Goal: Task Accomplishment & Management: Manage account settings

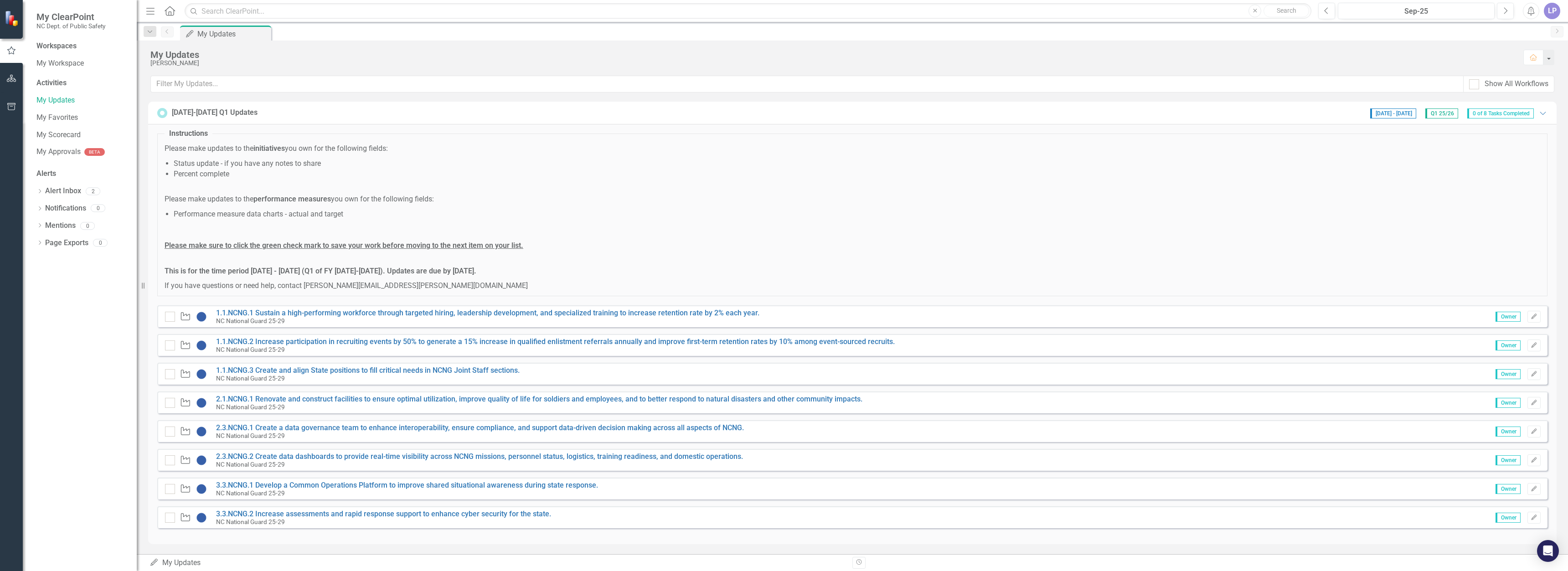
scroll to position [1, 0]
click at [1531, 317] on icon "Edit" at bounding box center [1534, 315] width 7 height 6
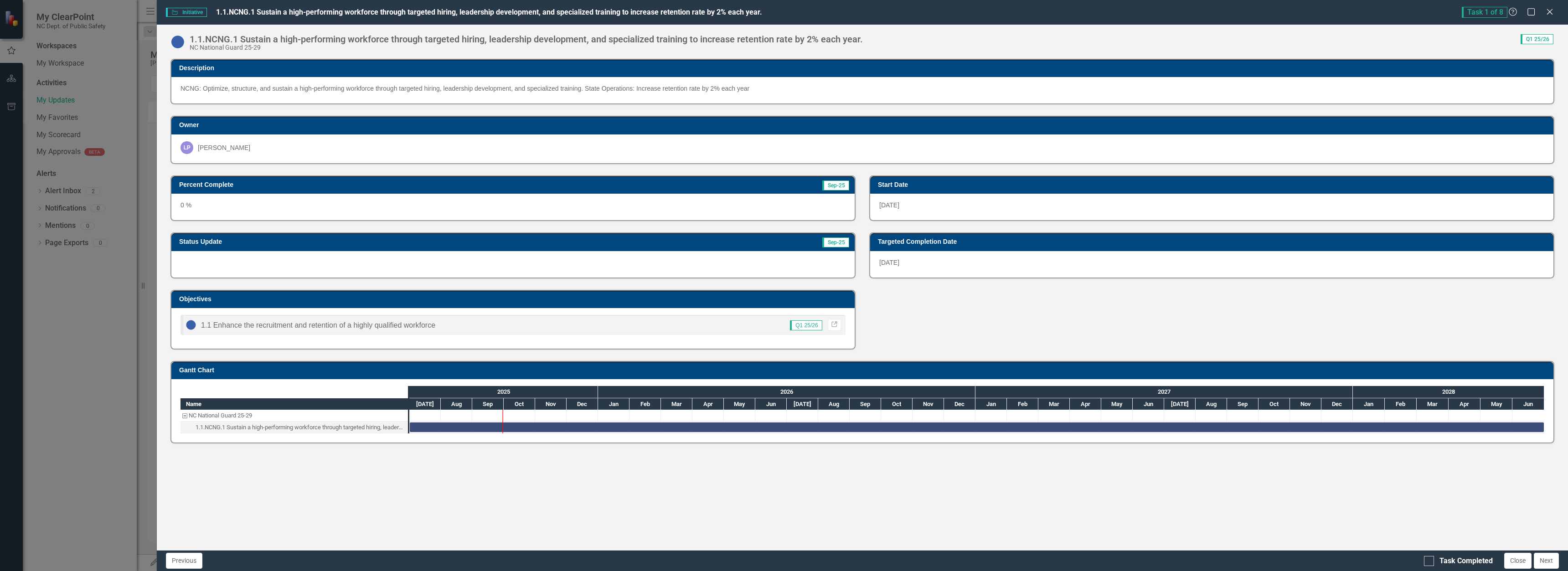
click at [195, 200] on div "0 %" at bounding box center [513, 207] width 683 height 26
click at [238, 204] on div "0 %" at bounding box center [513, 207] width 683 height 26
click at [237, 204] on div "0 %" at bounding box center [513, 207] width 683 height 26
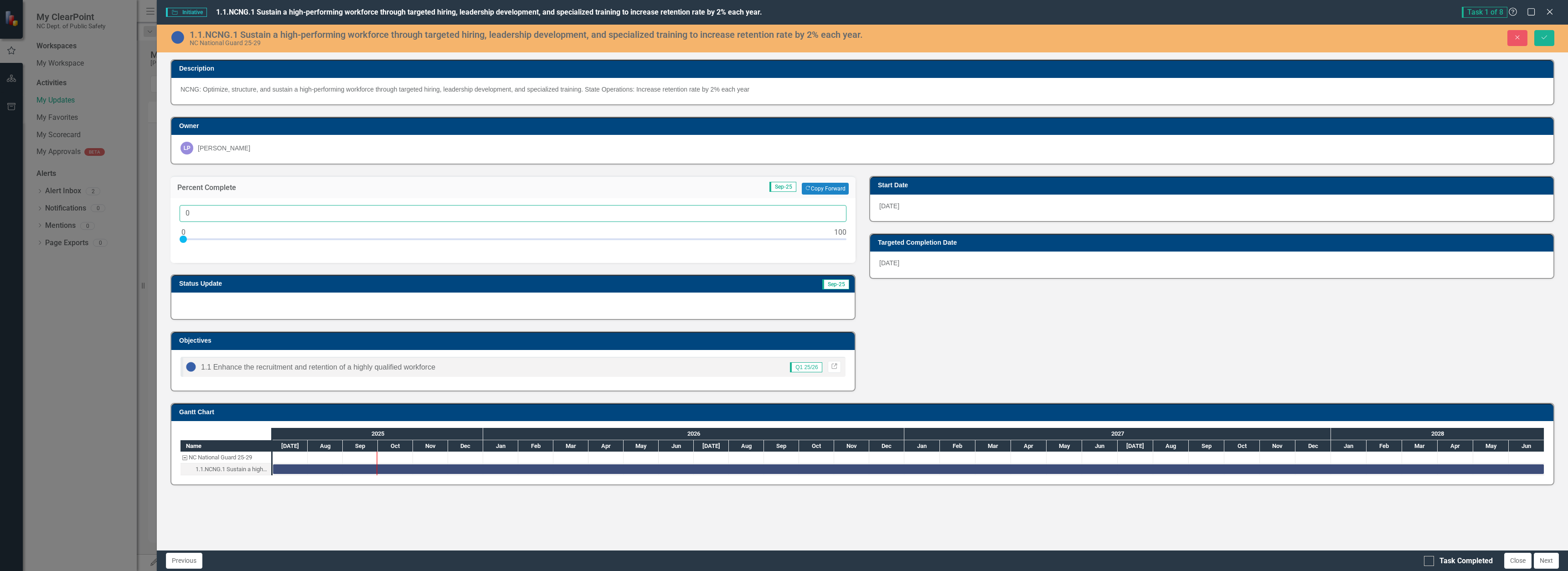
click at [194, 212] on input "0" at bounding box center [513, 213] width 667 height 17
click at [362, 306] on div at bounding box center [513, 306] width 683 height 26
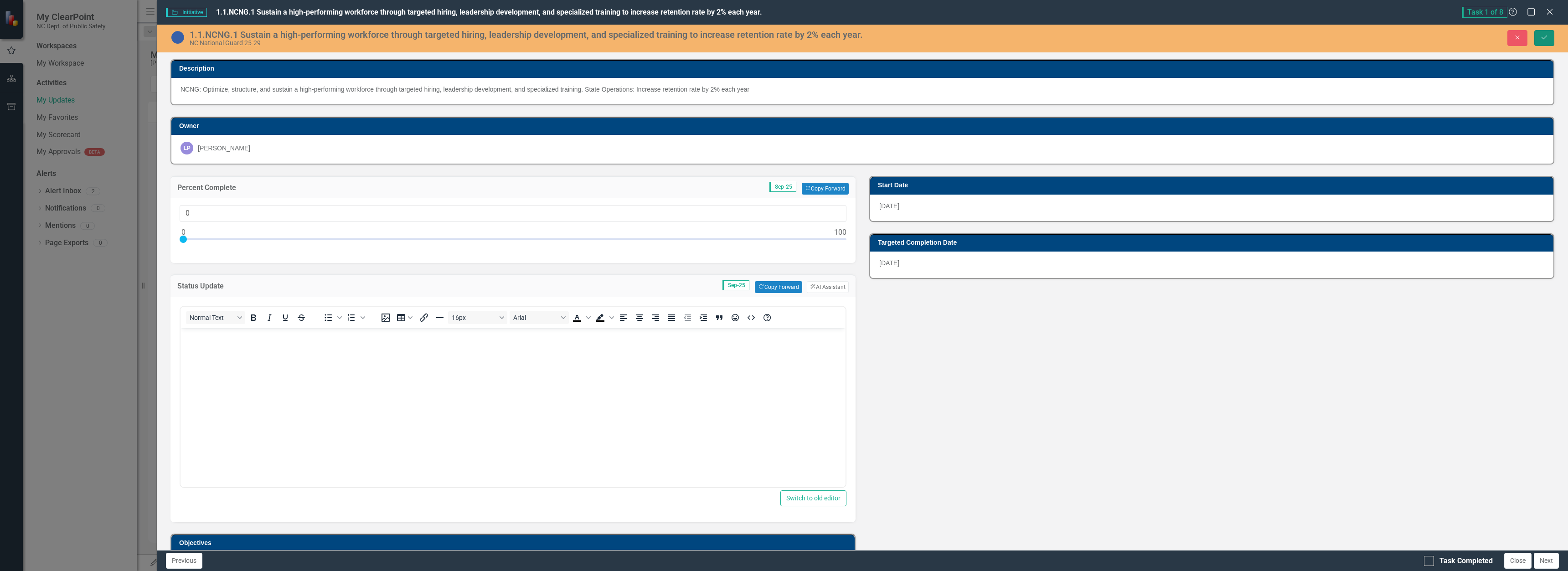
click at [1548, 37] on icon "Save" at bounding box center [1544, 37] width 8 height 6
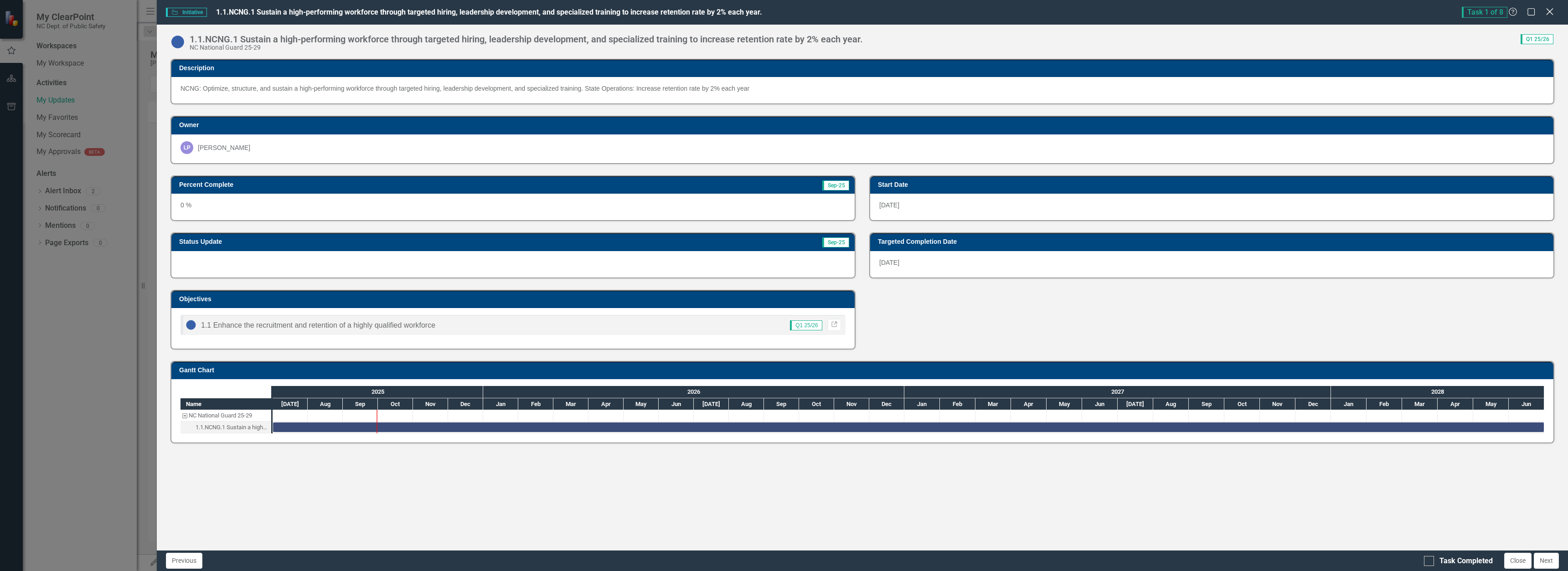
click at [1550, 13] on icon at bounding box center [1549, 11] width 7 height 7
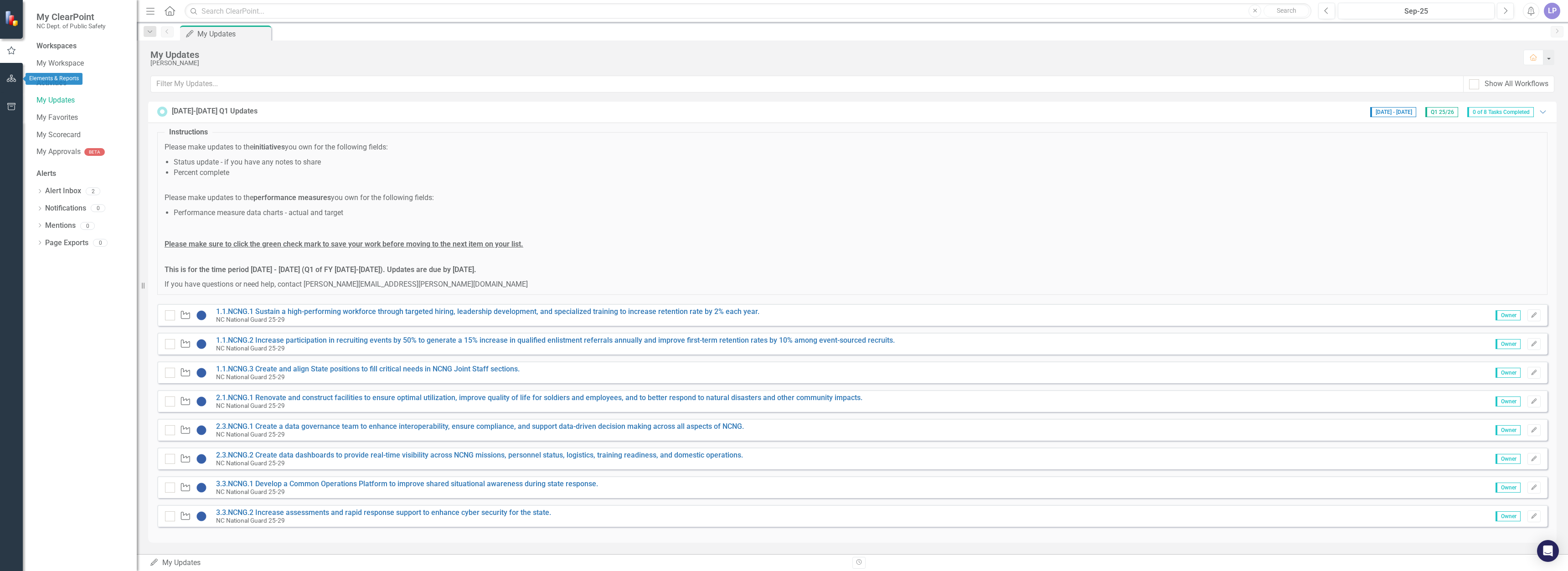
click at [14, 82] on icon "button" at bounding box center [11, 79] width 9 height 8
click at [12, 109] on icon "button" at bounding box center [11, 107] width 9 height 8
click at [11, 48] on icon "button" at bounding box center [12, 50] width 9 height 8
click at [58, 82] on div "Activities" at bounding box center [82, 83] width 91 height 11
click at [58, 191] on link "Alert Inbox" at bounding box center [63, 191] width 36 height 11
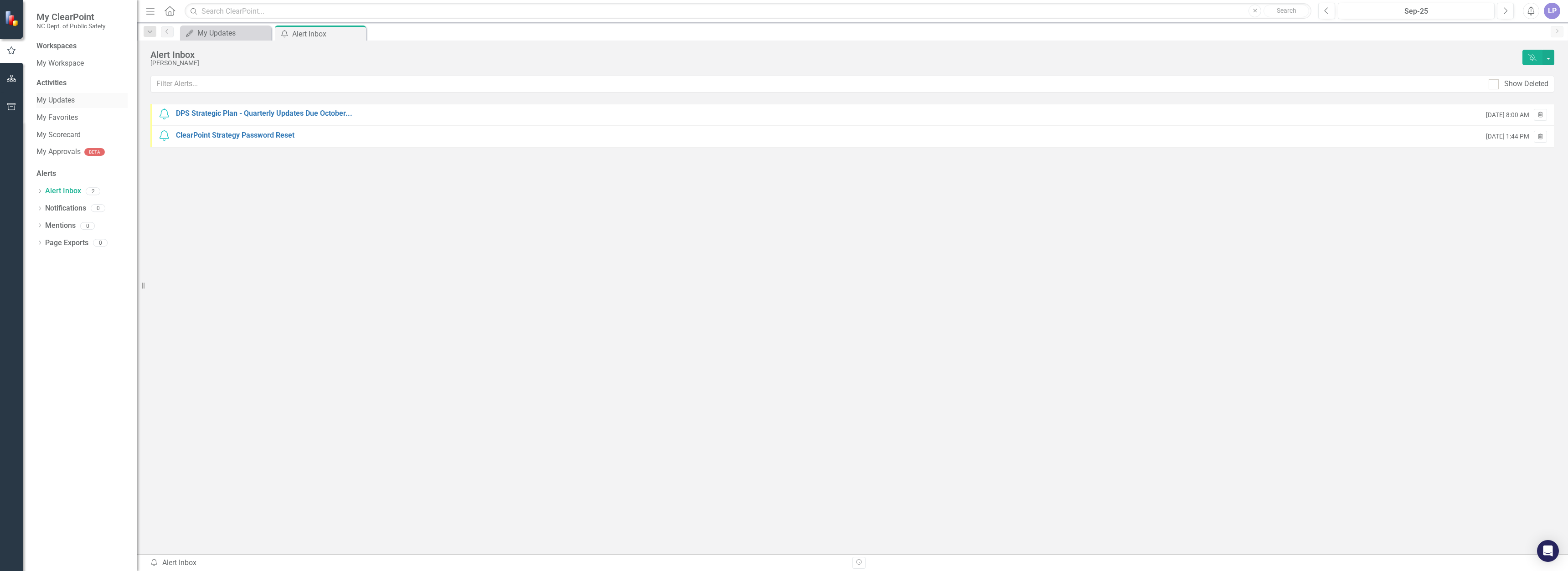
click at [55, 102] on link "My Updates" at bounding box center [82, 100] width 91 height 11
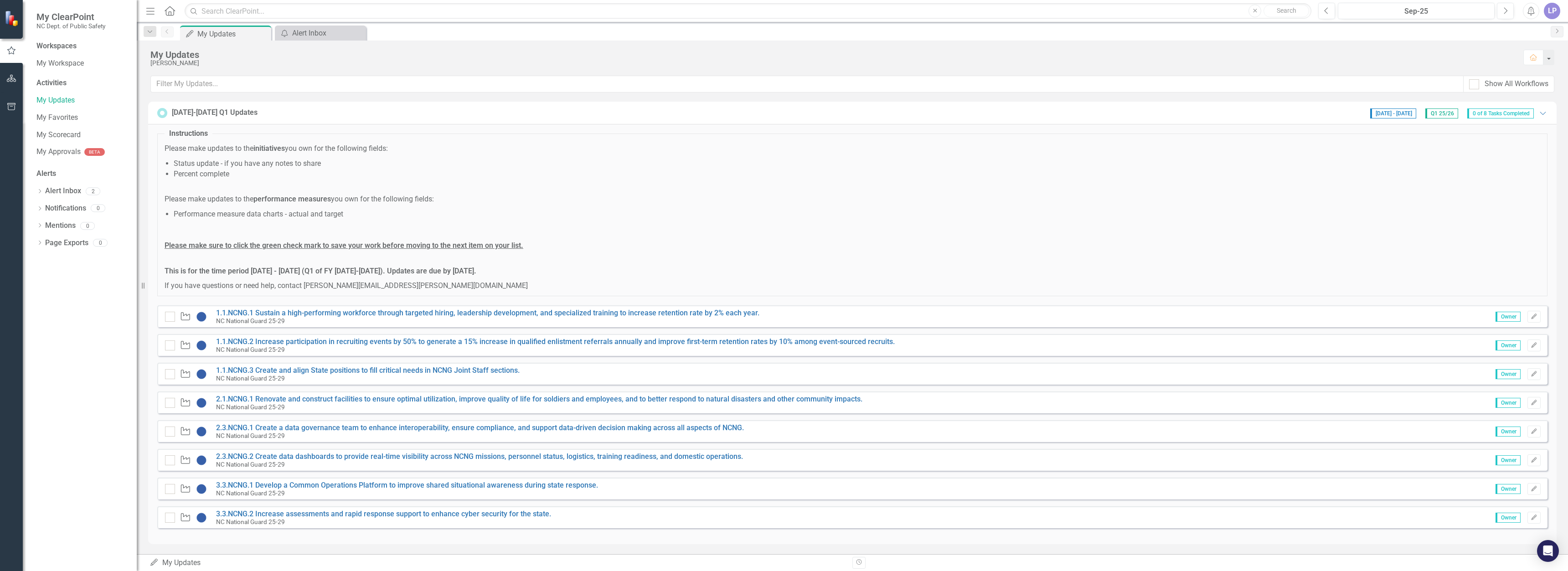
drag, startPoint x: 162, startPoint y: 198, endPoint x: 374, endPoint y: 220, distance: 213.1
click at [374, 220] on fieldset "Instructions Please make updates to the initiatives you own for the following f…" at bounding box center [852, 212] width 1390 height 168
click at [374, 220] on li "Performance measure data charts - actual and target" at bounding box center [857, 219] width 1367 height 21
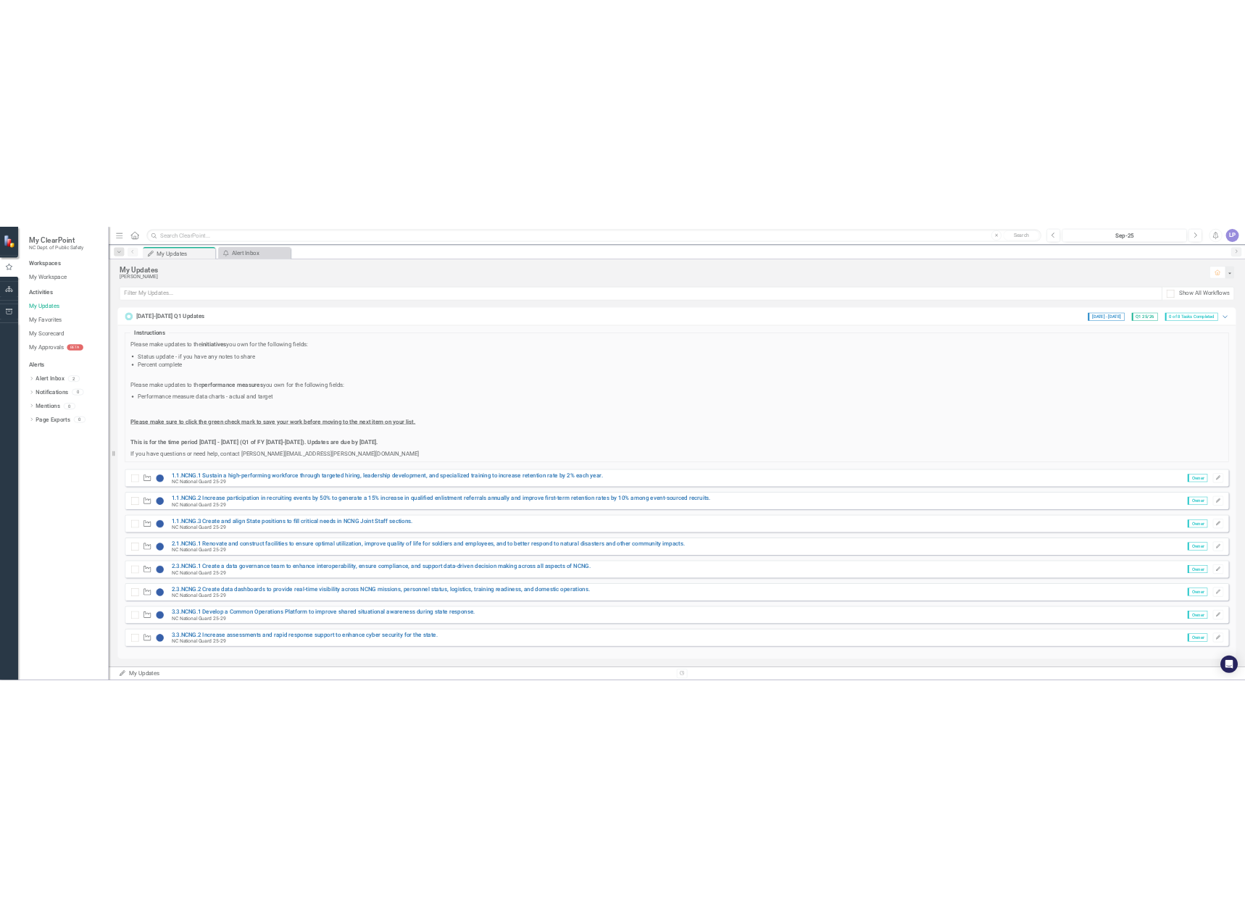
scroll to position [2, 0]
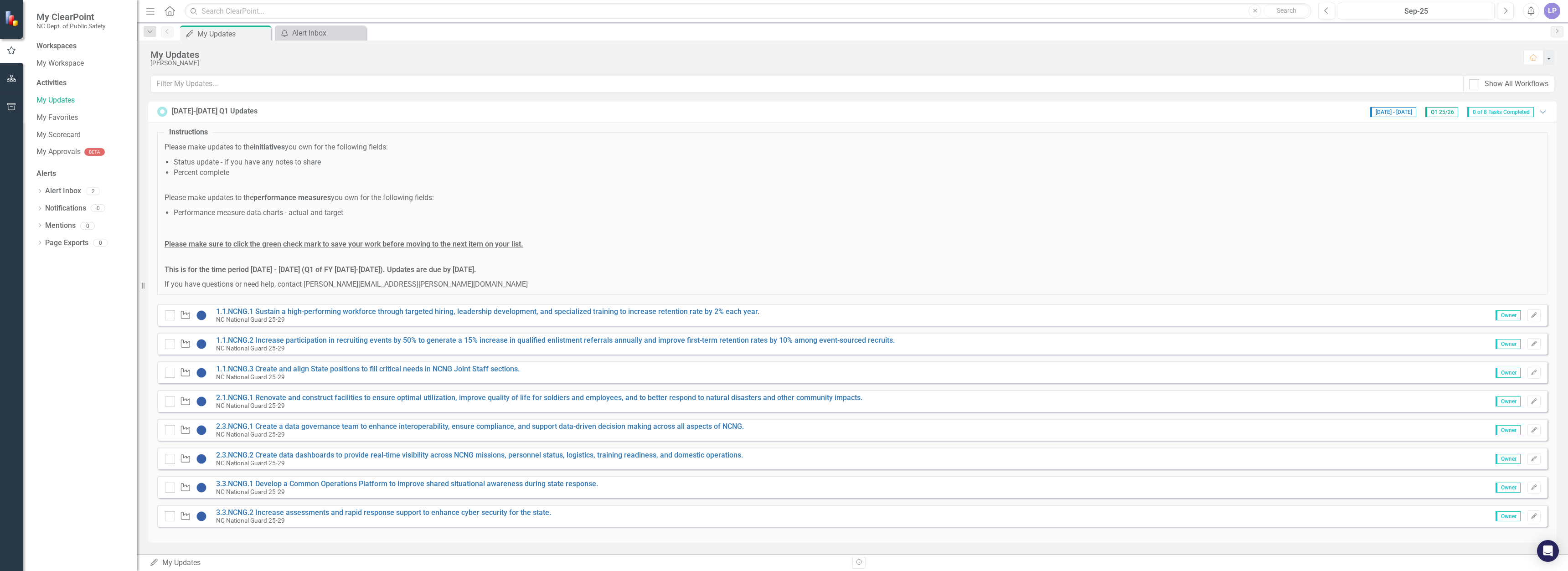
drag, startPoint x: 306, startPoint y: 287, endPoint x: 387, endPoint y: 299, distance: 81.9
click at [387, 299] on div "Instructions Please make updates to the initiatives you own for the following f…" at bounding box center [852, 330] width 1390 height 416
click at [637, 287] on p "If you have questions or need help, contact [PERSON_NAME][EMAIL_ADDRESS][PERSON…" at bounding box center [852, 284] width 1376 height 11
